Goal: Task Accomplishment & Management: Manage account settings

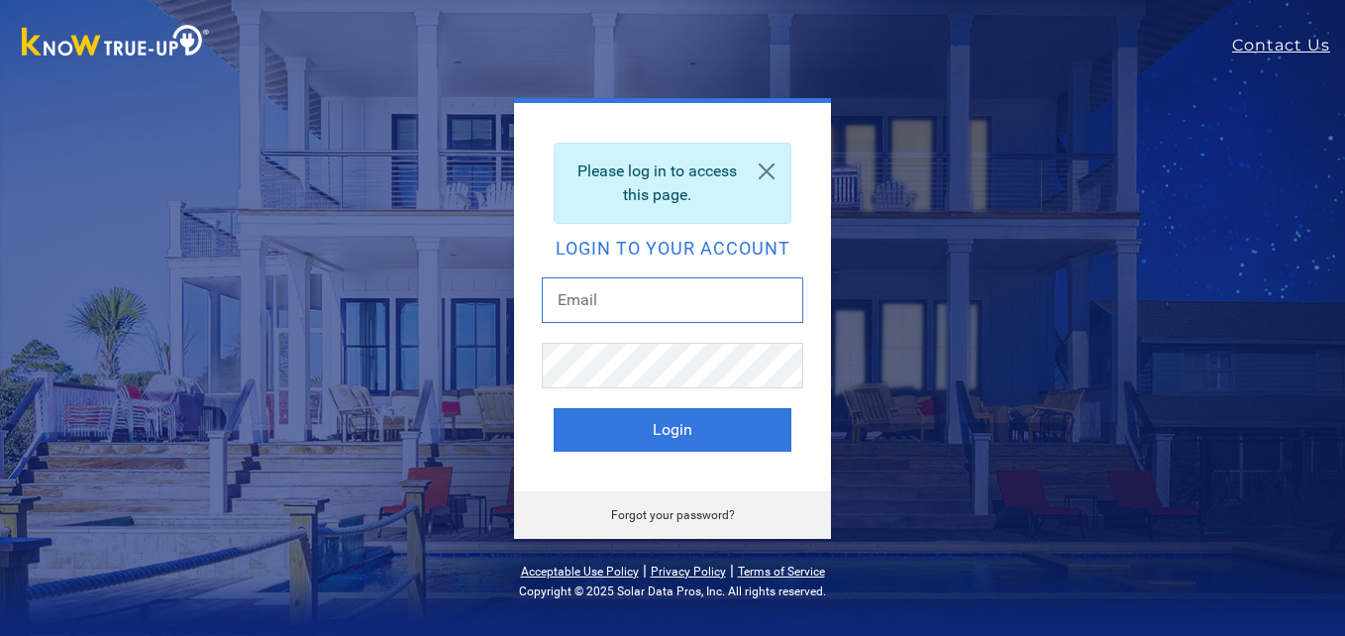
type input "[EMAIL_ADDRESS][DOMAIN_NAME]"
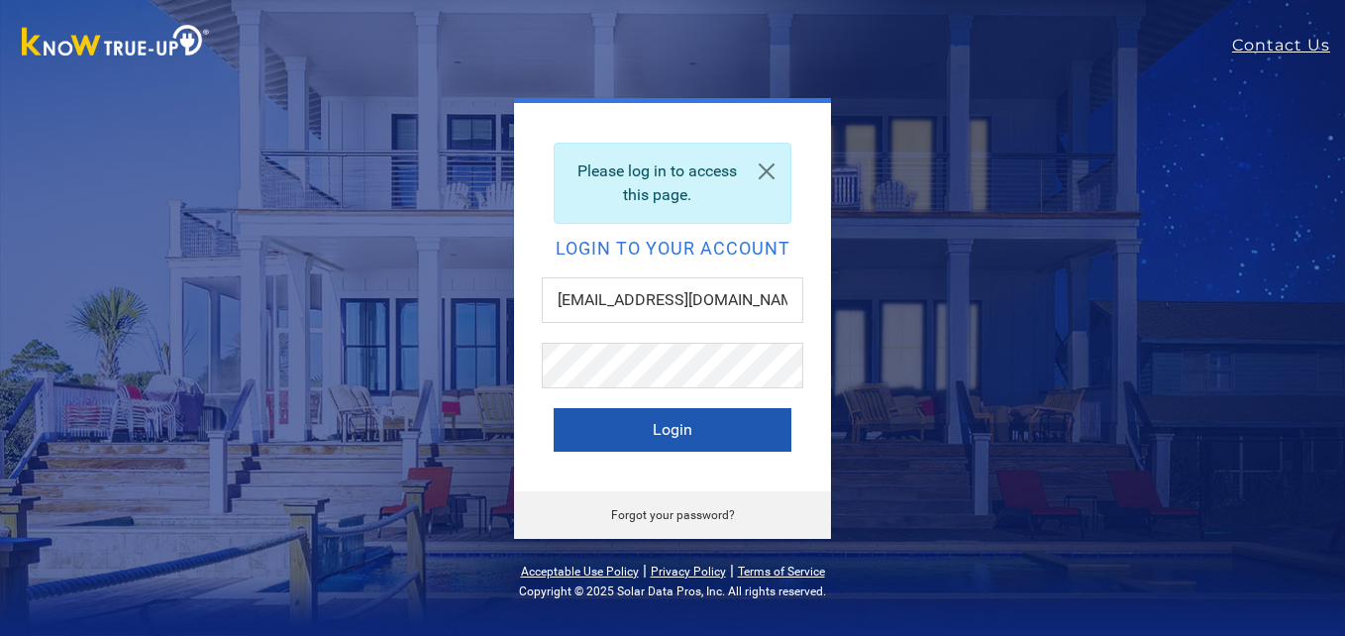
click at [664, 434] on button "Login" at bounding box center [673, 430] width 238 height 44
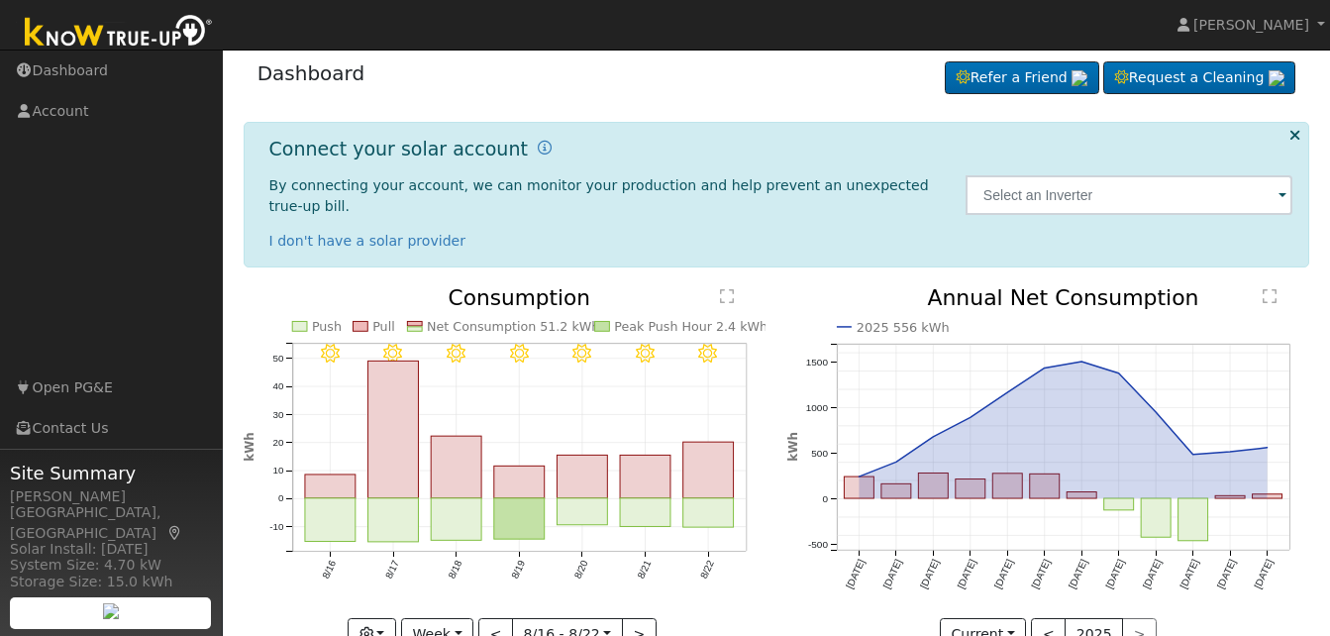
scroll to position [45, 0]
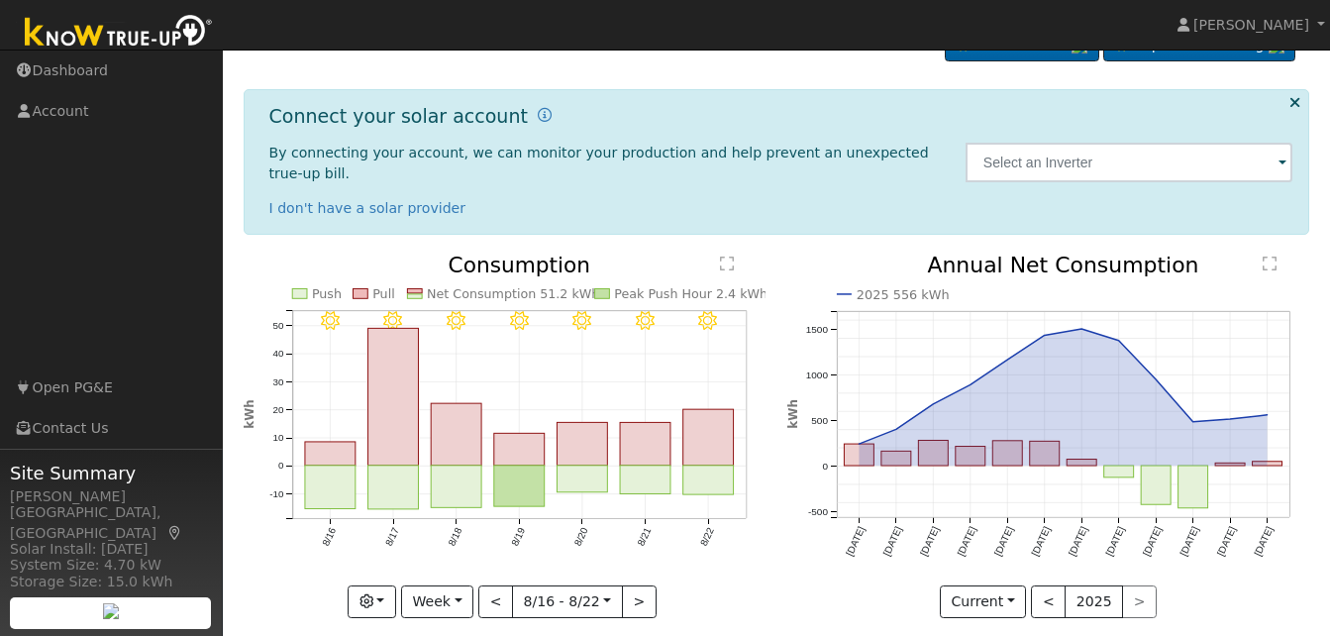
click at [1283, 159] on span at bounding box center [1283, 164] width 8 height 23
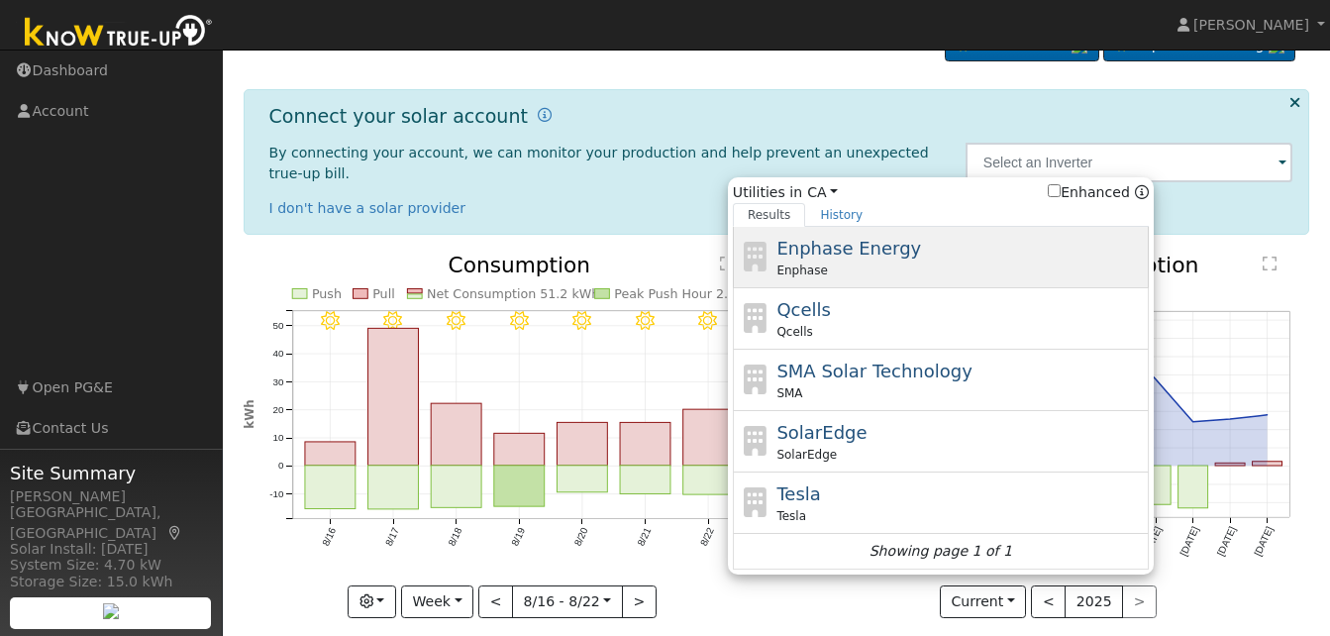
click at [840, 249] on span "Enphase Energy" at bounding box center [849, 248] width 145 height 21
type input "Enphase"
